Goal: Information Seeking & Learning: Learn about a topic

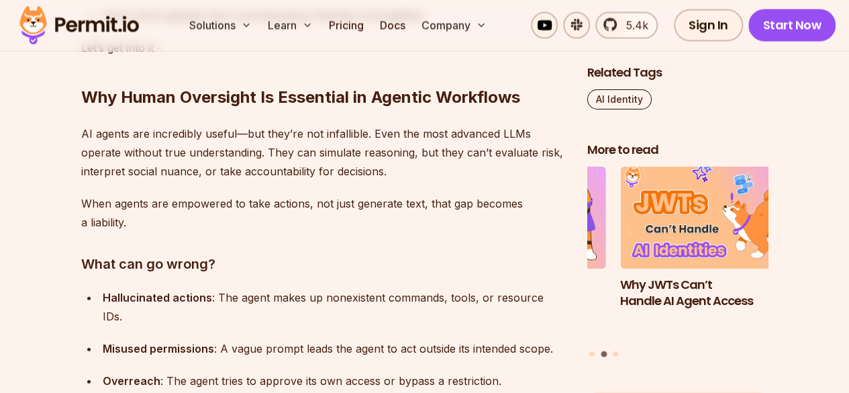
scroll to position [1422, 0]
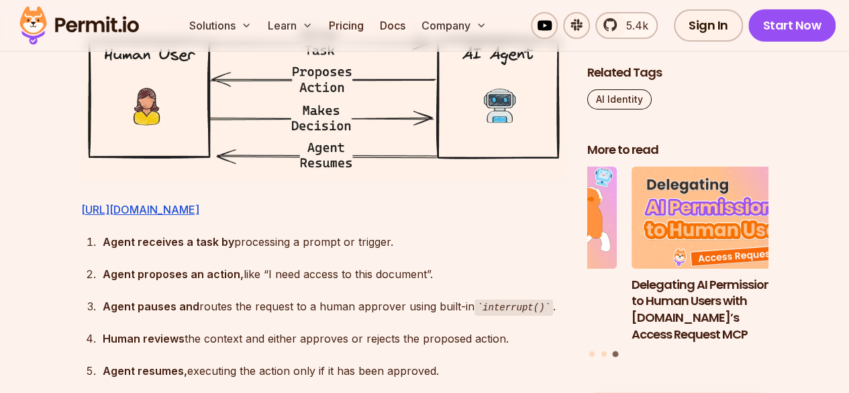
scroll to position [2415, 0]
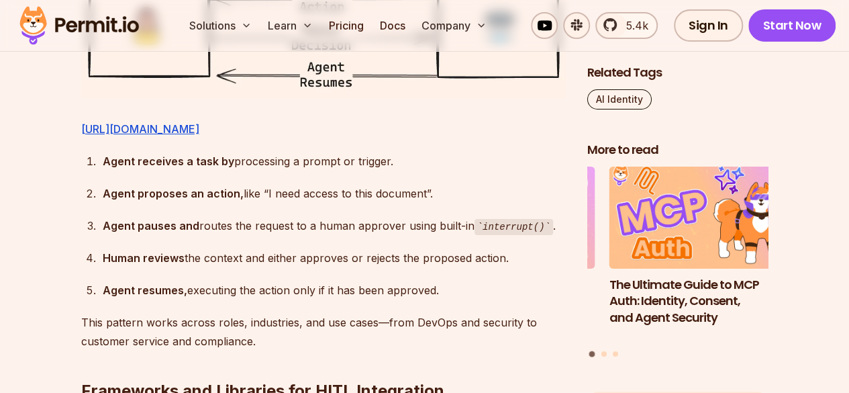
click at [516, 211] on ol "Agent receives a task by processing a prompt or trigger. Agent proposes an acti…" at bounding box center [323, 226] width 484 height 148
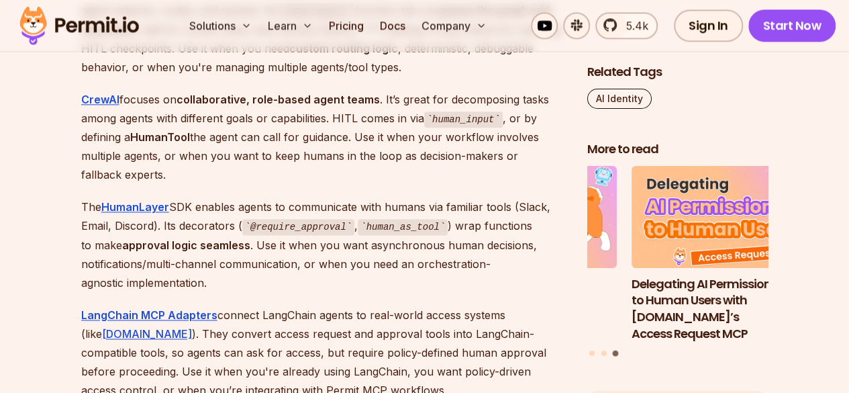
scroll to position [3382, 0]
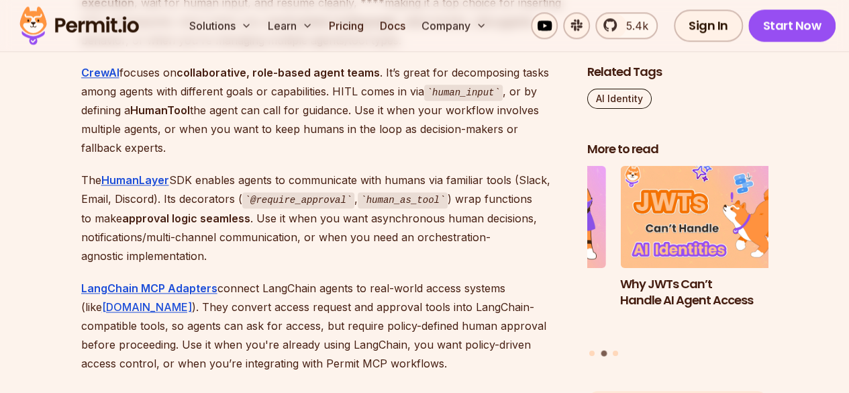
click at [433, 239] on p "The HumanLayer SDK enables agents to communicate with humans via familiar tools…" at bounding box center [323, 217] width 484 height 95
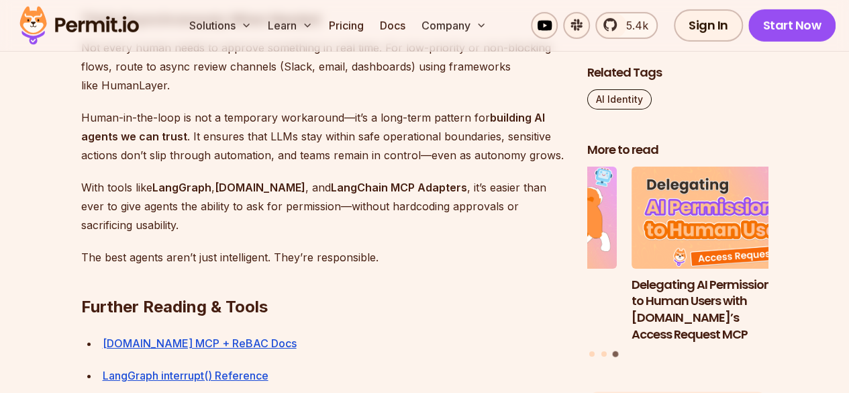
scroll to position [7246, 0]
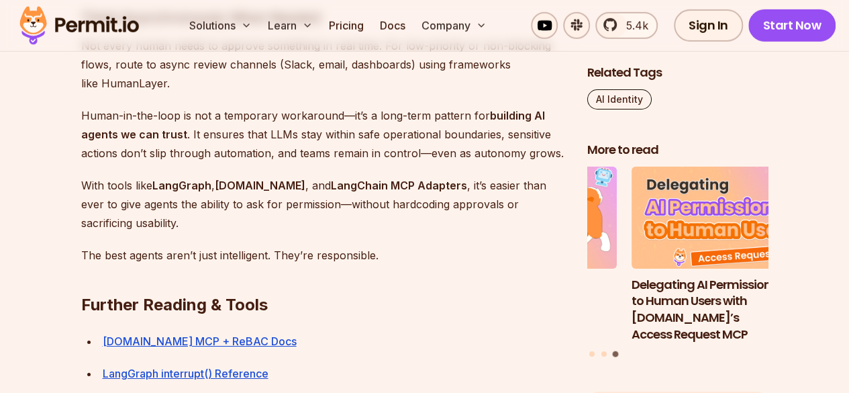
click at [423, 240] on h2 "Further Reading & Tools" at bounding box center [323, 277] width 484 height 75
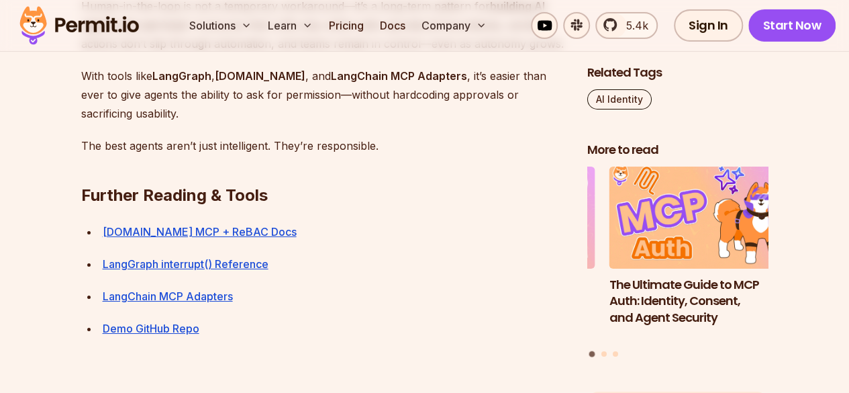
scroll to position [7354, 0]
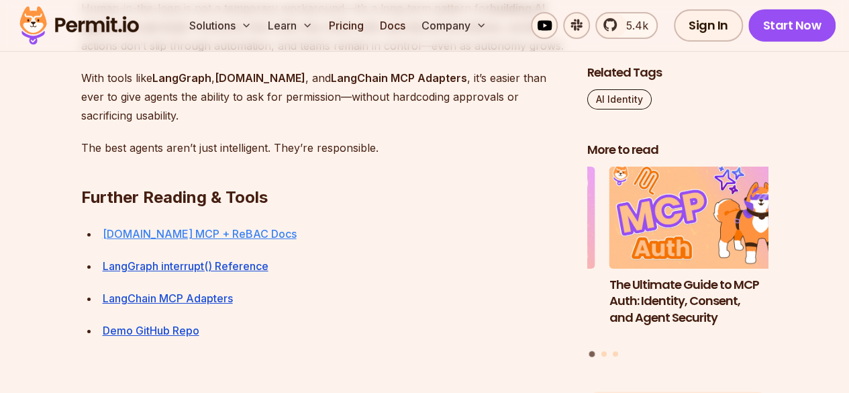
click at [180, 227] on link "[DOMAIN_NAME] MCP + ReBAC Docs" at bounding box center [200, 233] width 194 height 13
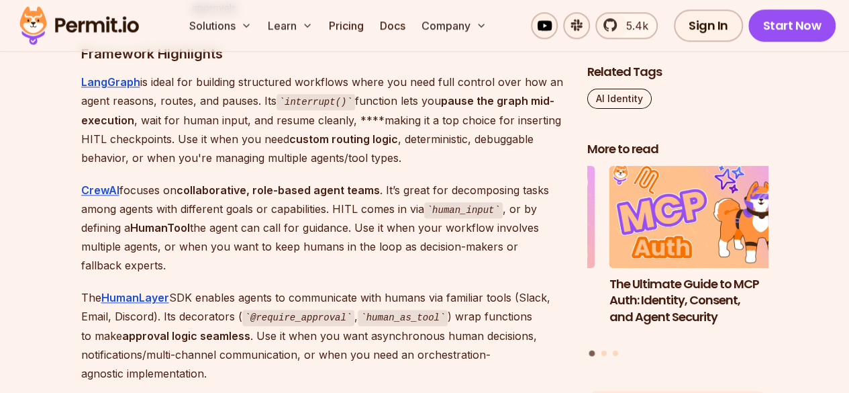
scroll to position [1467, 0]
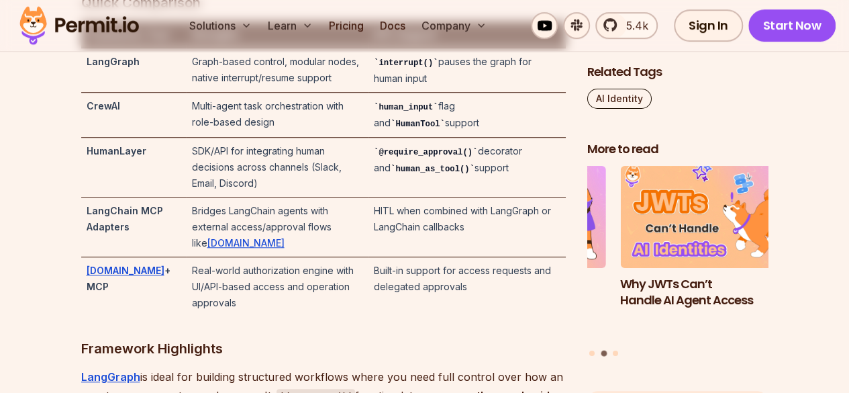
scroll to position [3023, 0]
